Goal: Find specific page/section: Find specific page/section

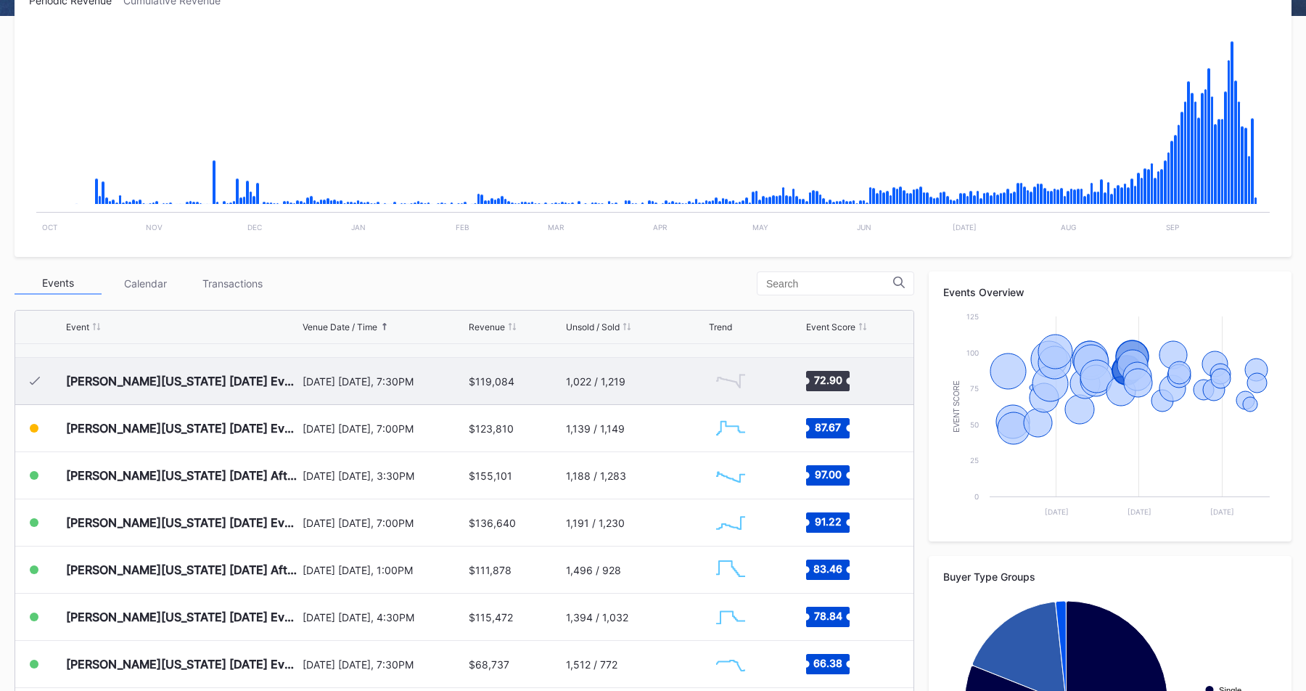
scroll to position [765, 0]
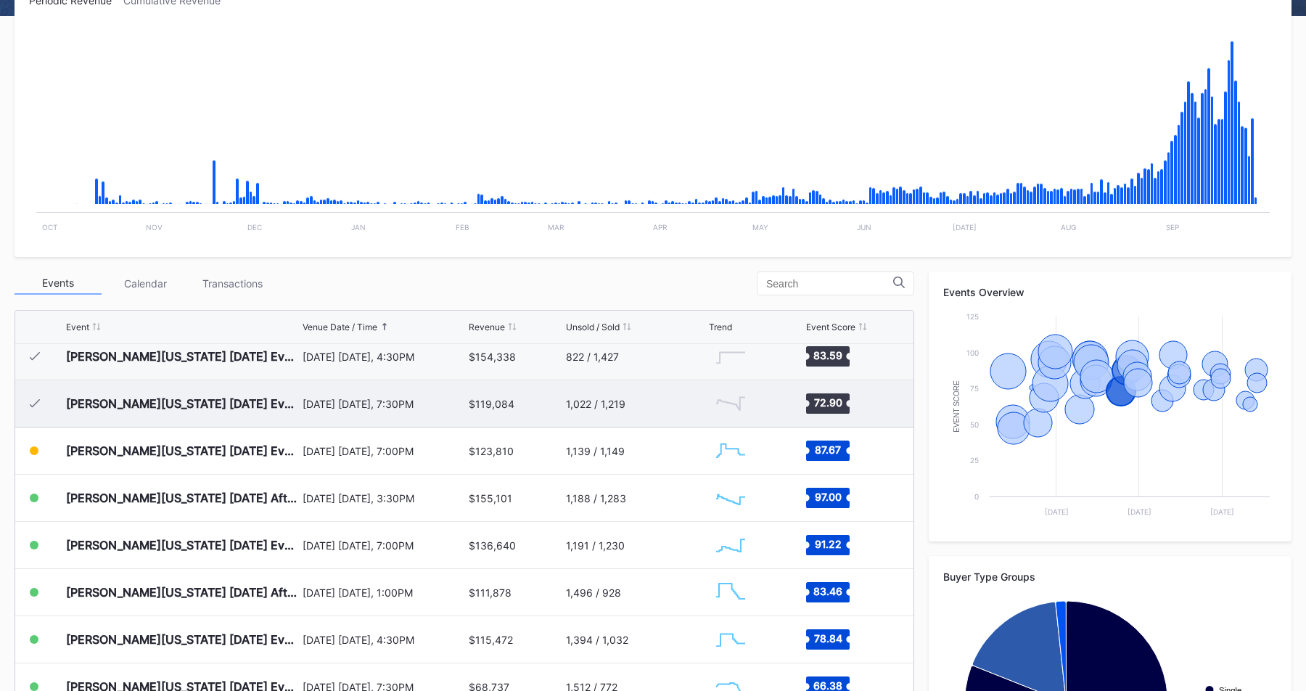
click at [379, 408] on div "[DATE] [DATE], 7:30PM" at bounding box center [383, 404] width 163 height 12
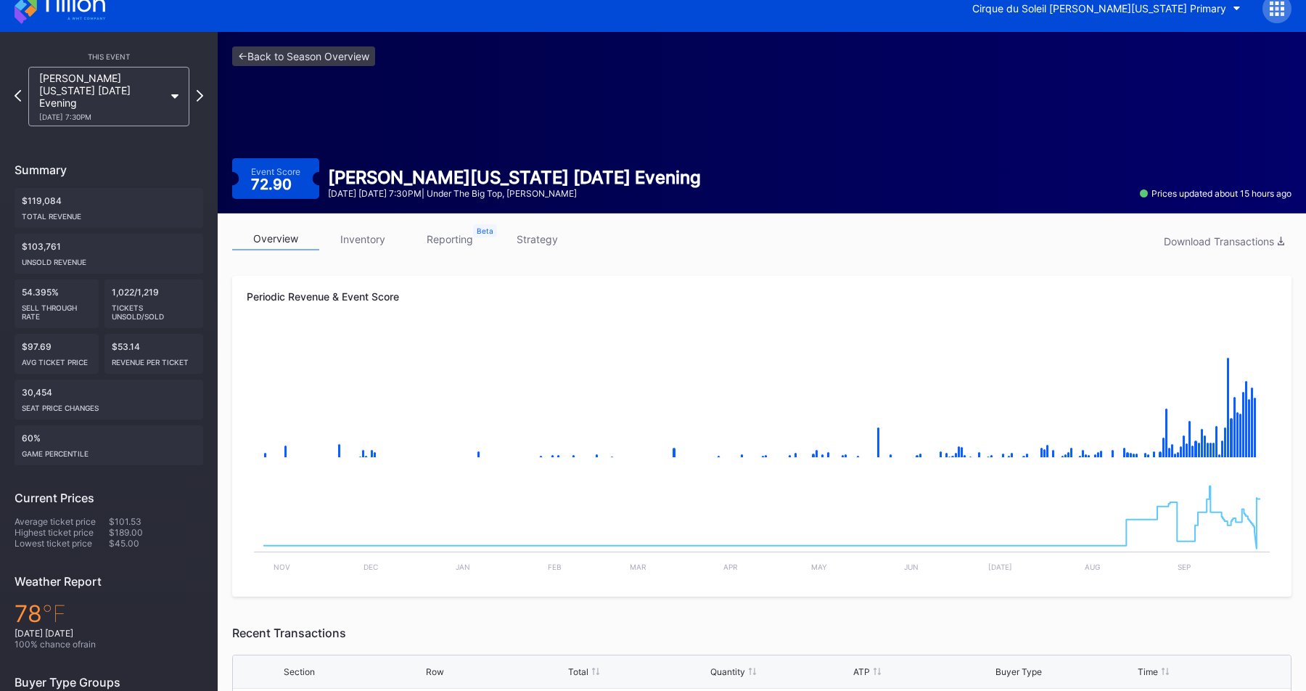
scroll to position [13, 0]
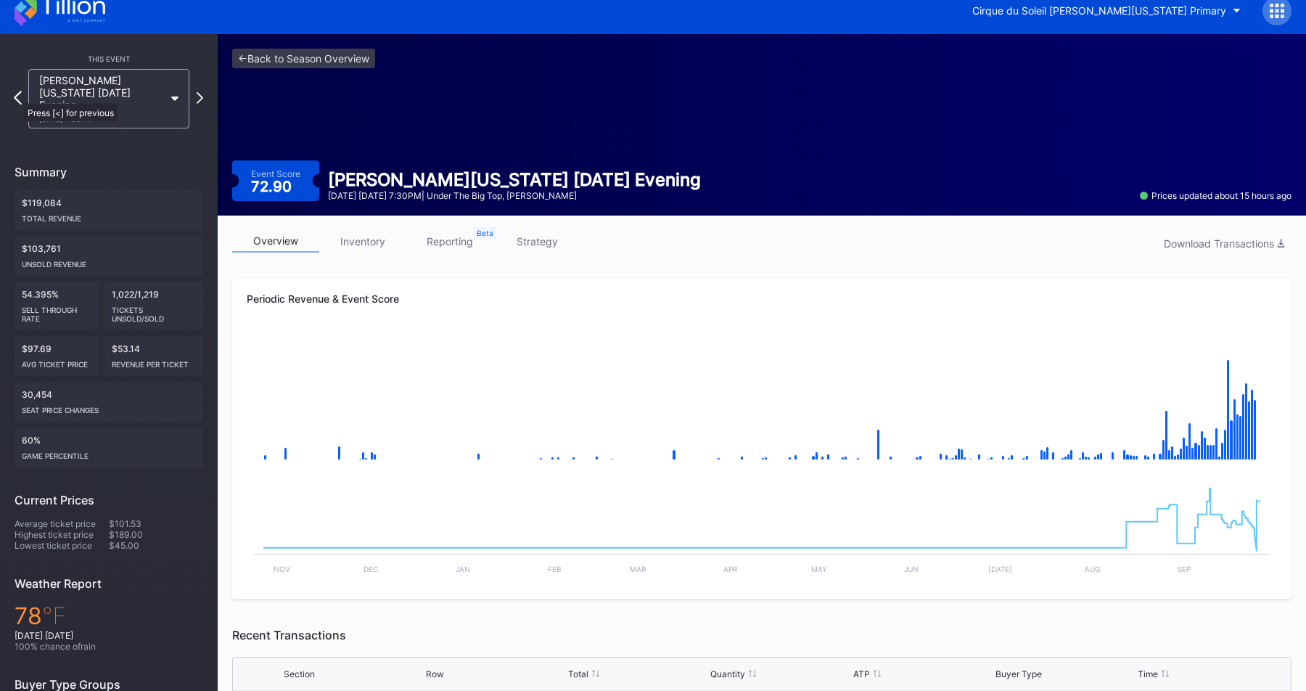
click at [17, 95] on icon at bounding box center [18, 98] width 8 height 14
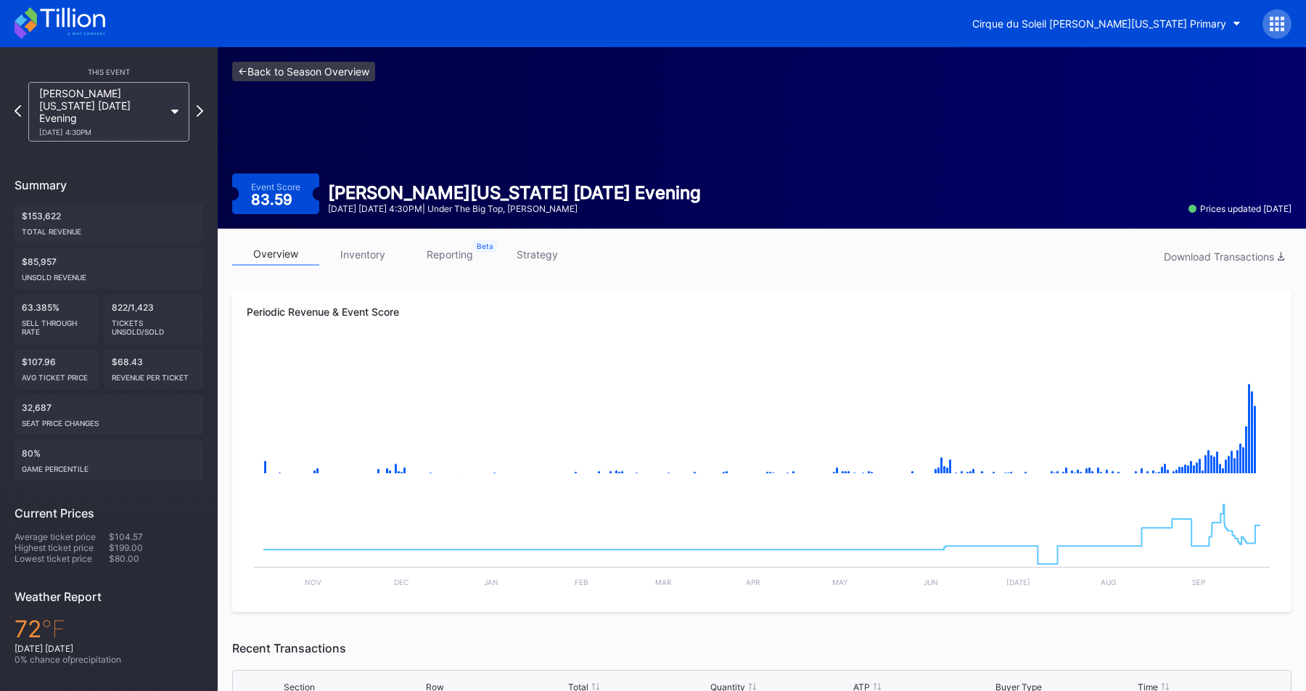
click at [268, 75] on link "<- Back to Season Overview" at bounding box center [303, 72] width 143 height 20
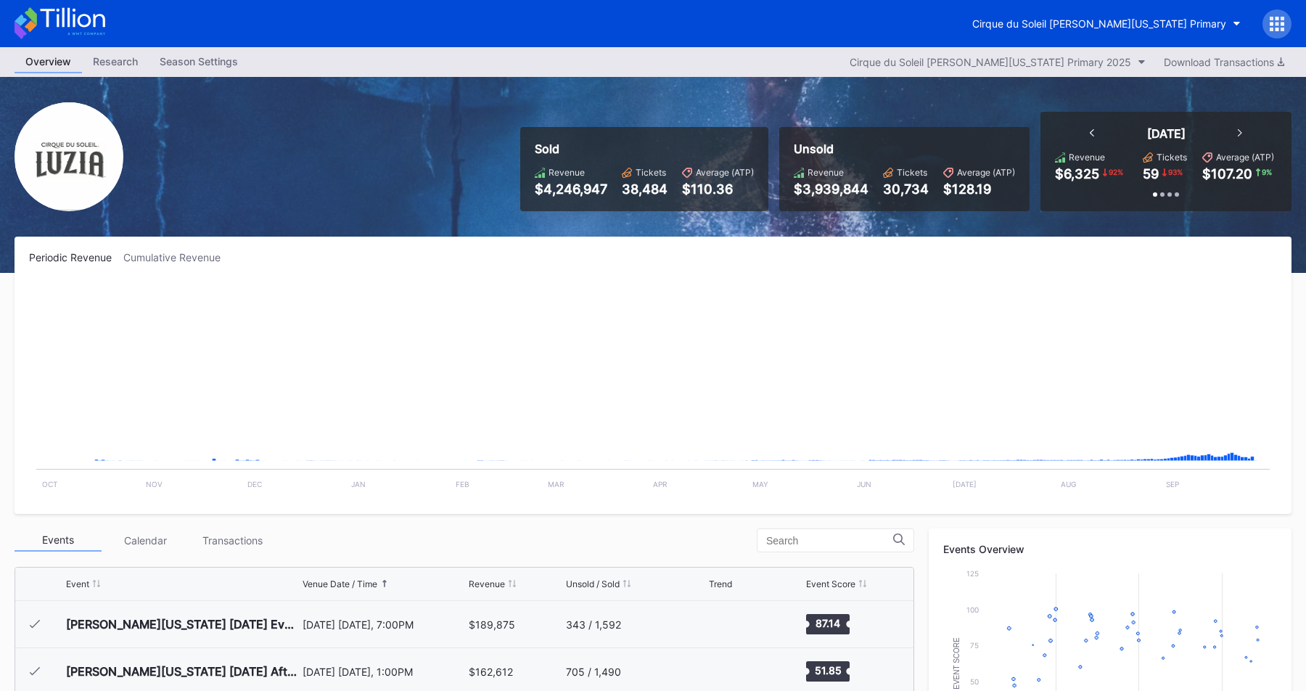
scroll to position [849, 0]
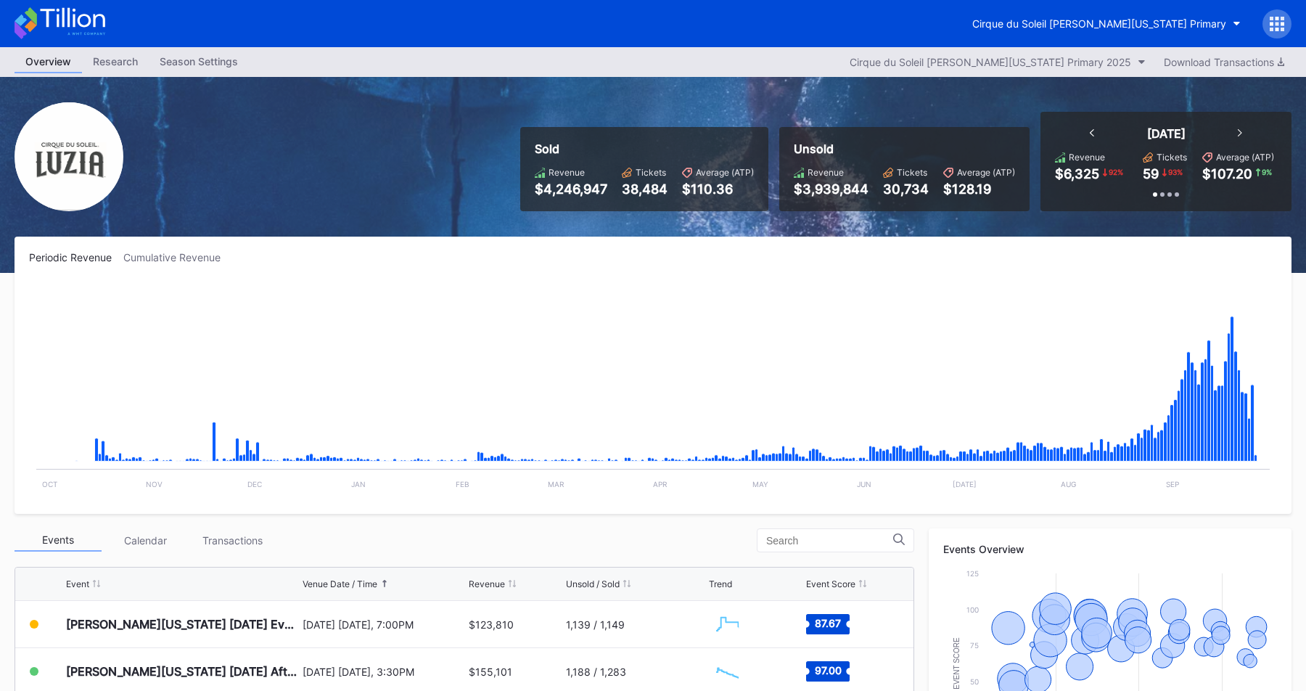
click at [463, 140] on div "Sold Revenue $4,246,947 Tickets 38,484 Average (ATP) $110.36 Unsold Revenue $3,…" at bounding box center [653, 175] width 1306 height 196
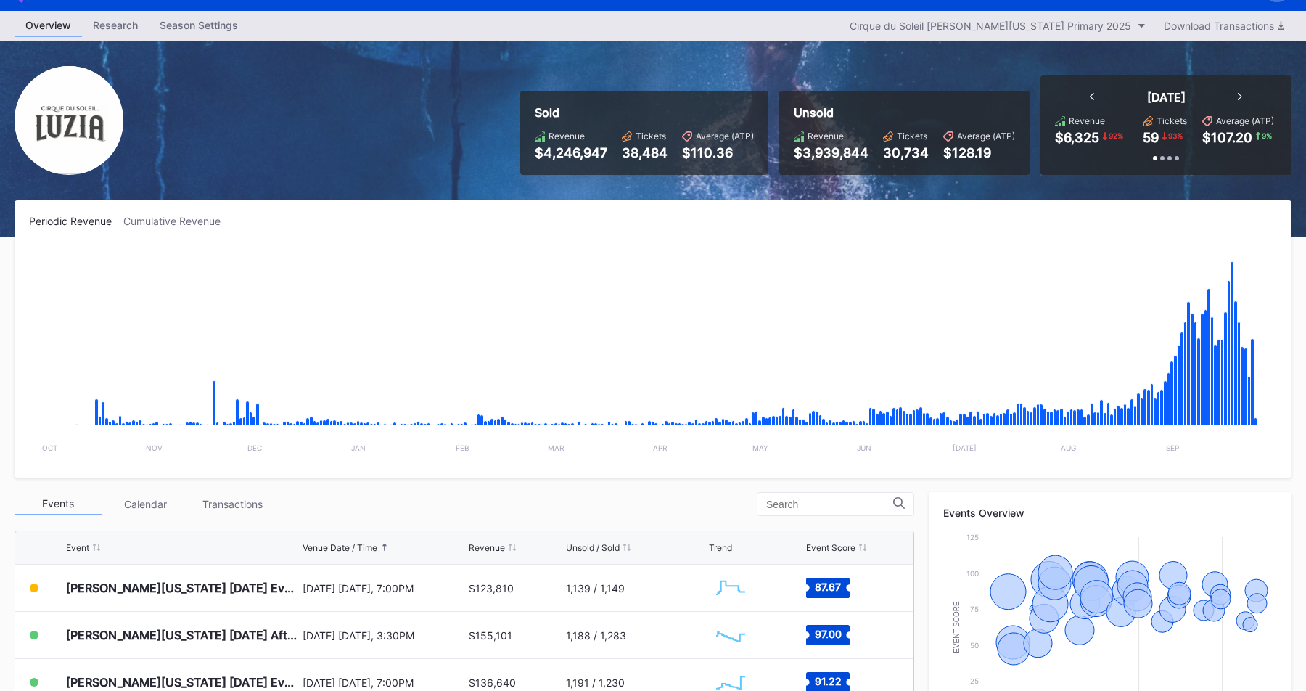
scroll to position [38, 0]
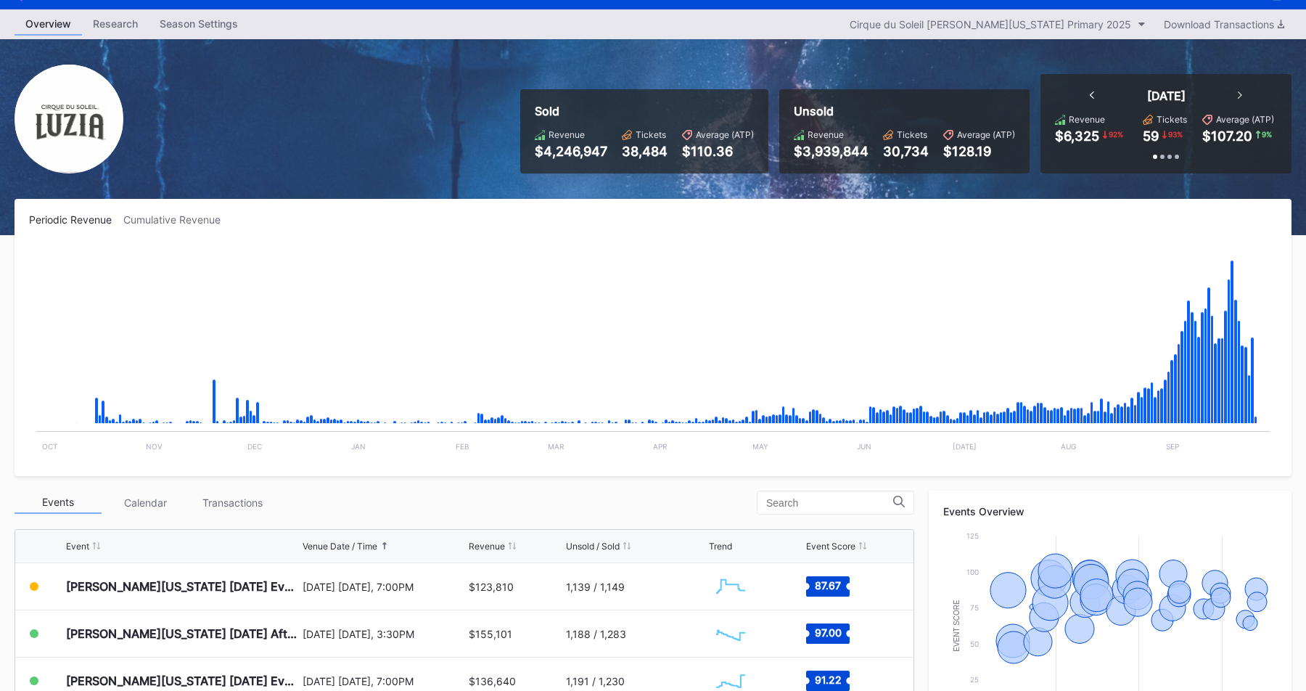
click at [530, 203] on div "Periodic Revenue Cumulative Revenue Created with Highcharts 11.2.0 Chart title …" at bounding box center [653, 337] width 1277 height 277
click at [511, 220] on div "Periodic Revenue Cumulative Revenue" at bounding box center [653, 219] width 1248 height 12
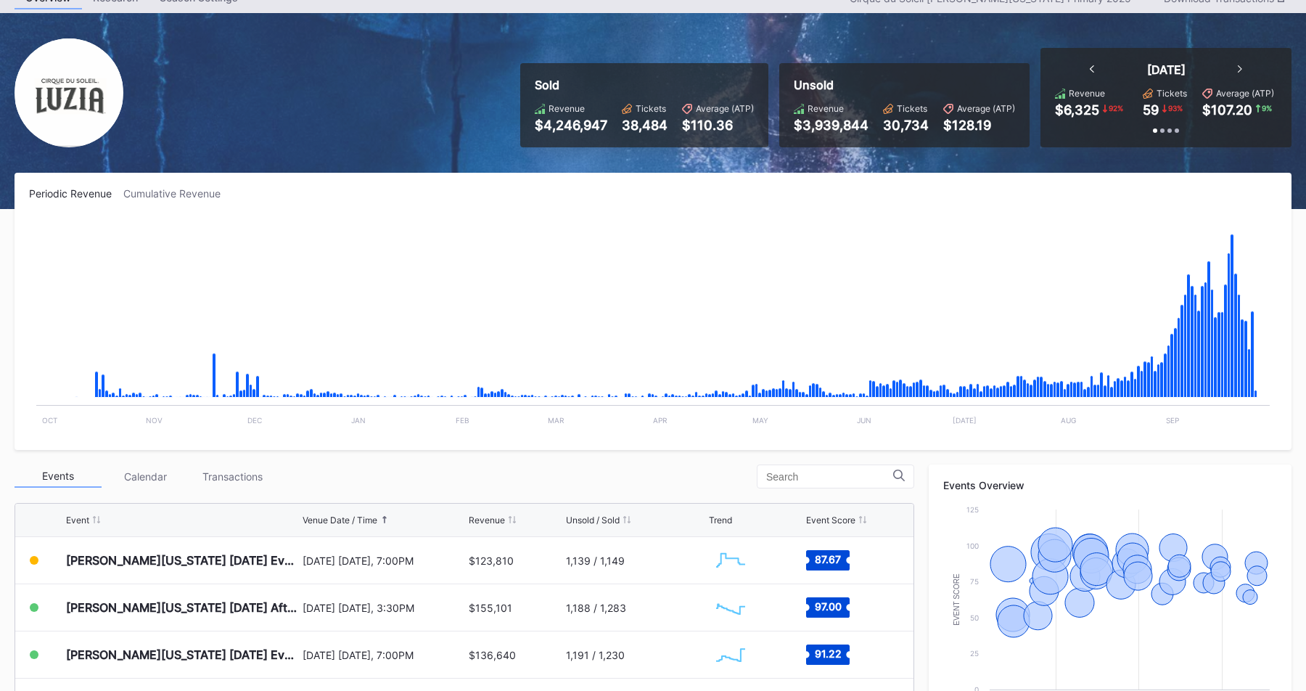
scroll to position [27, 0]
